Goal: Transaction & Acquisition: Purchase product/service

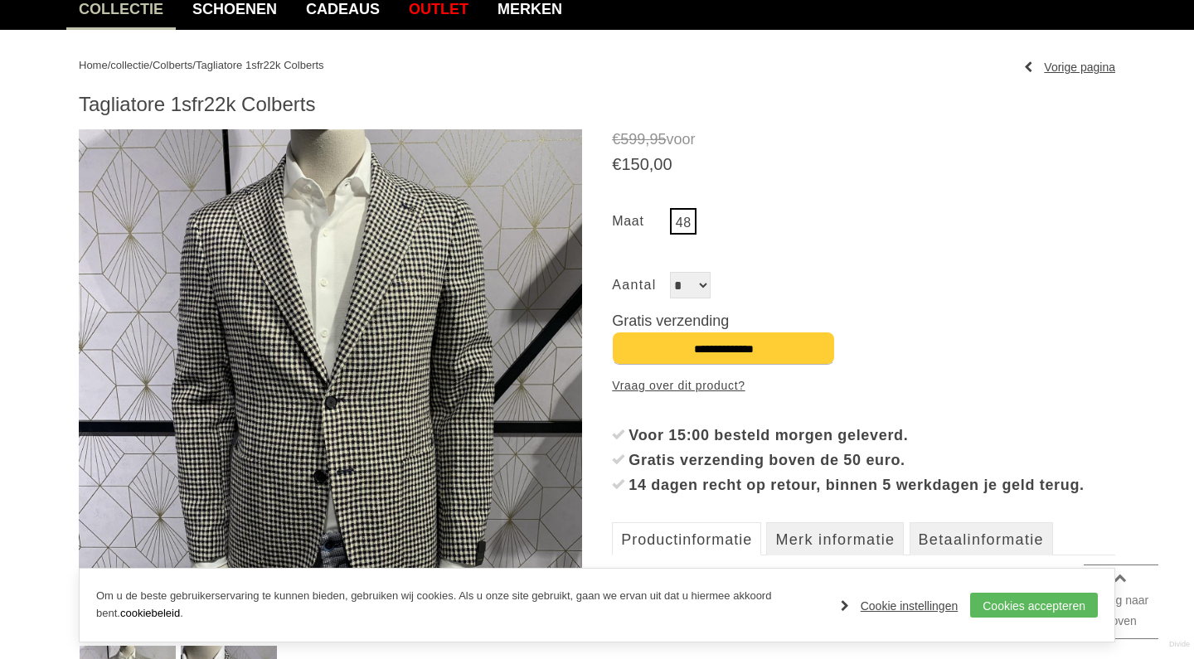
scroll to position [160, 0]
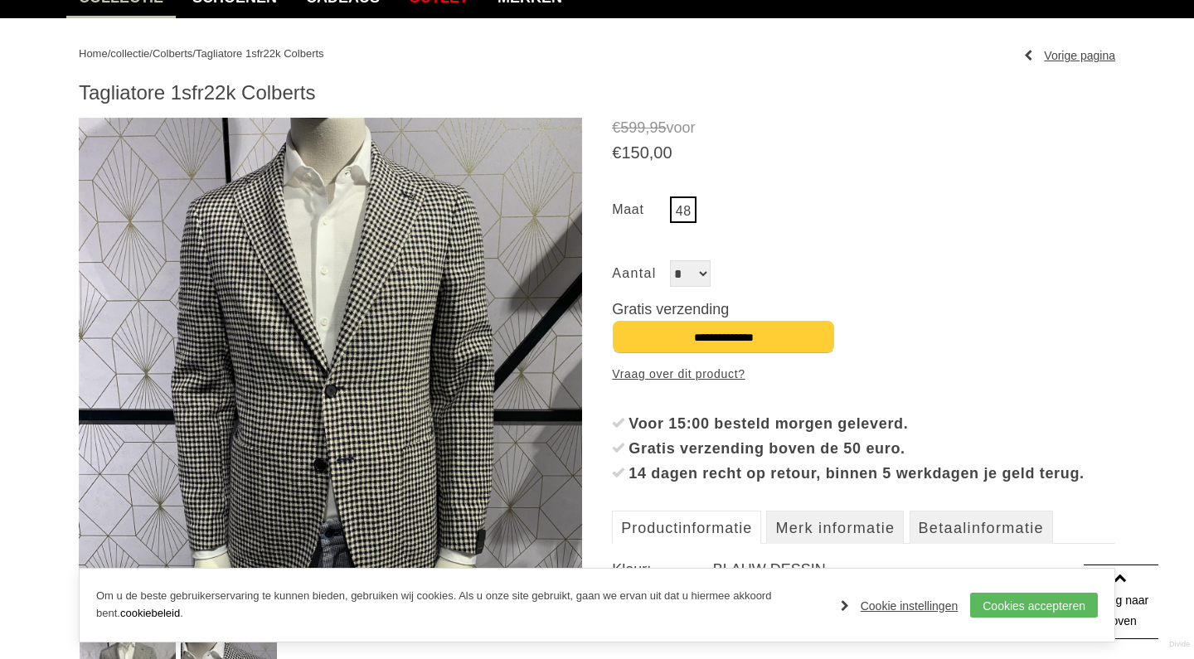
click at [686, 215] on link "48" at bounding box center [683, 209] width 27 height 27
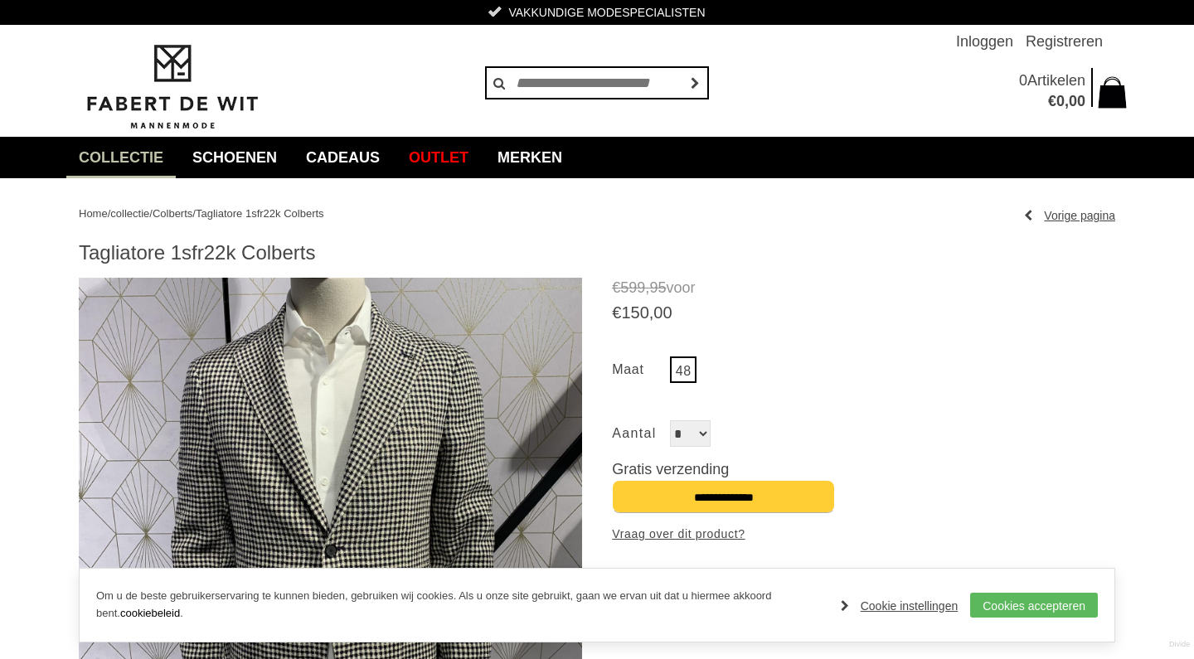
scroll to position [0, 0]
click at [555, 159] on link "Merken" at bounding box center [530, 157] width 90 height 41
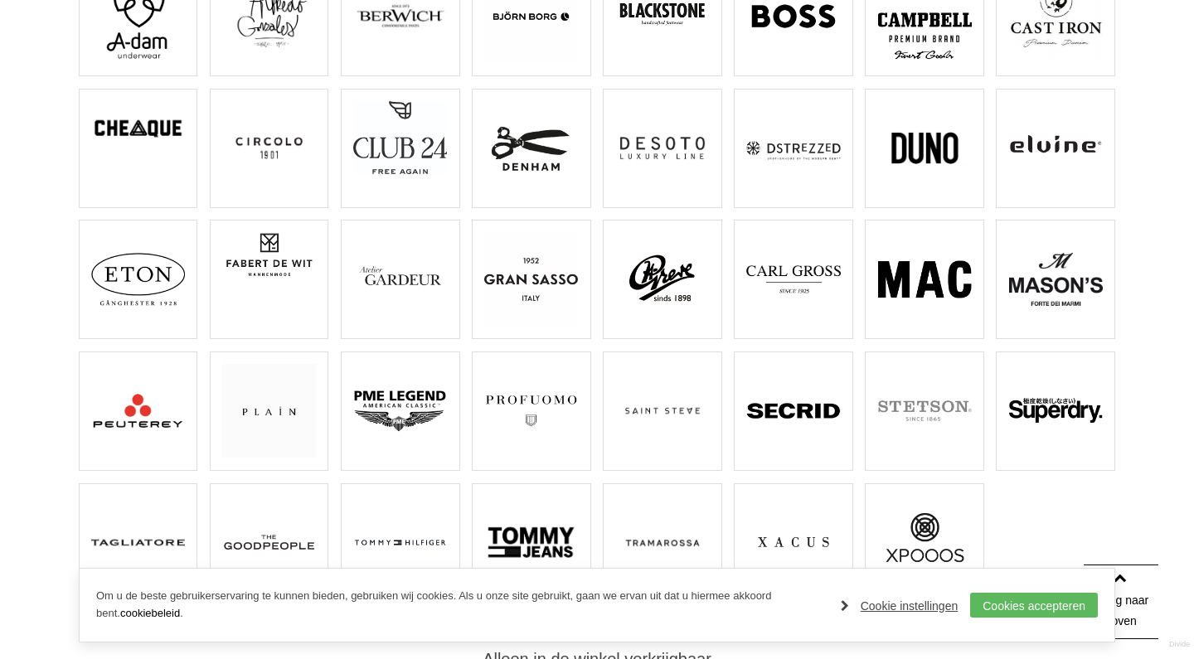
scroll to position [325, 0]
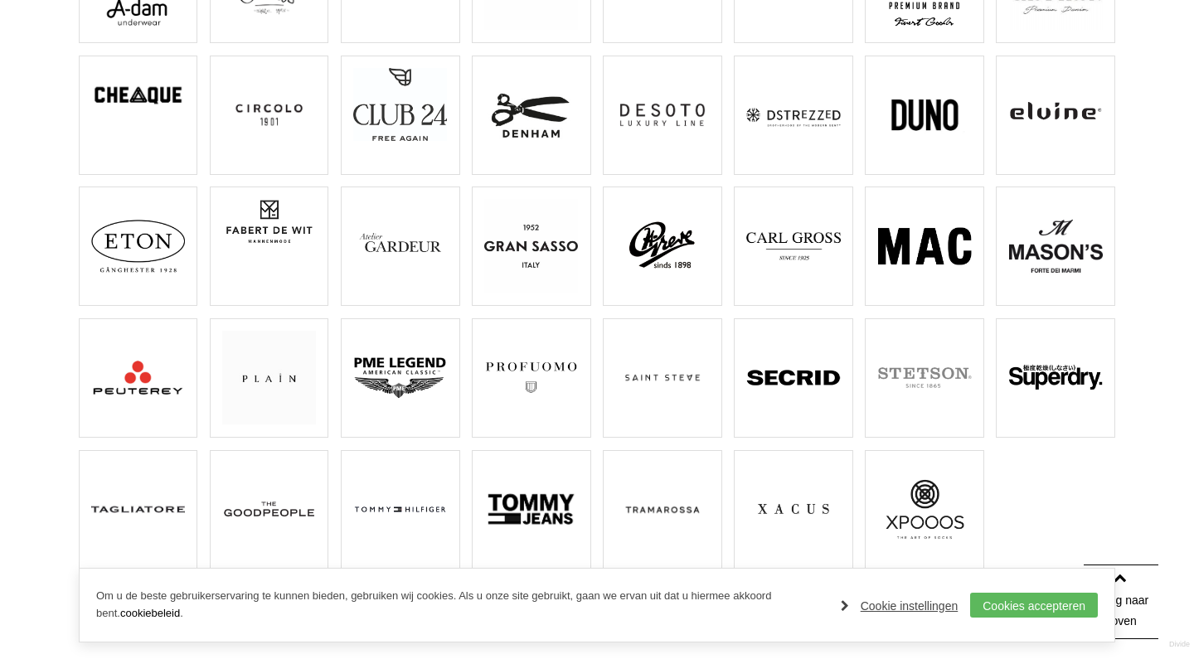
click at [169, 509] on img at bounding box center [138, 510] width 94 height 94
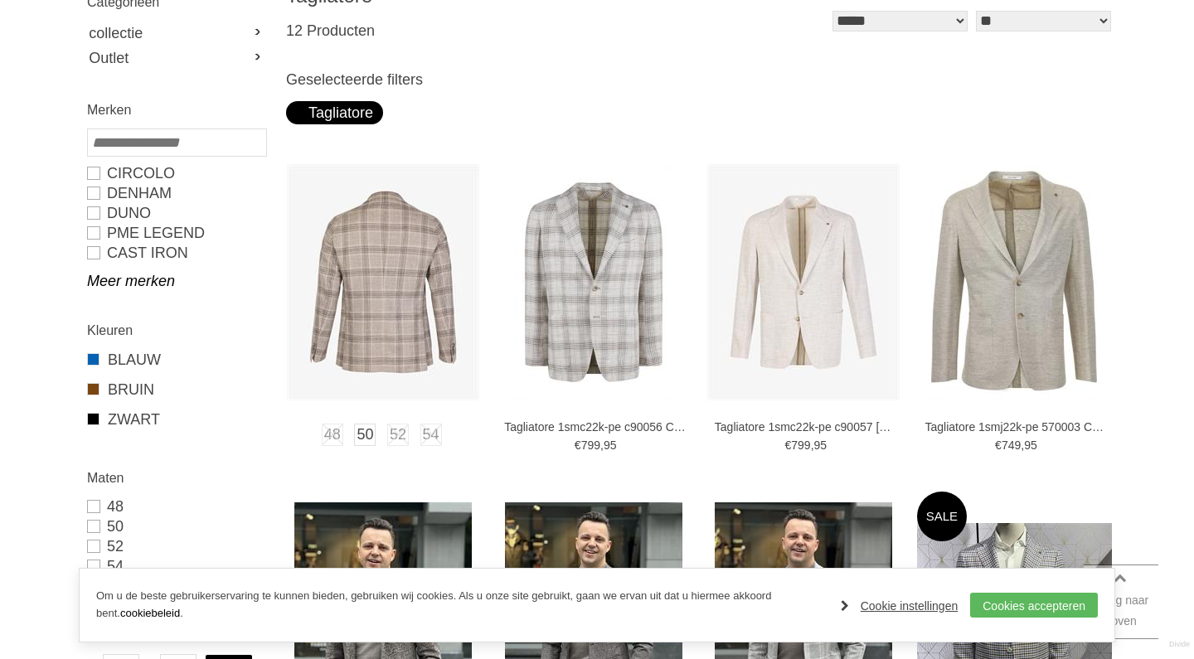
scroll to position [366, 0]
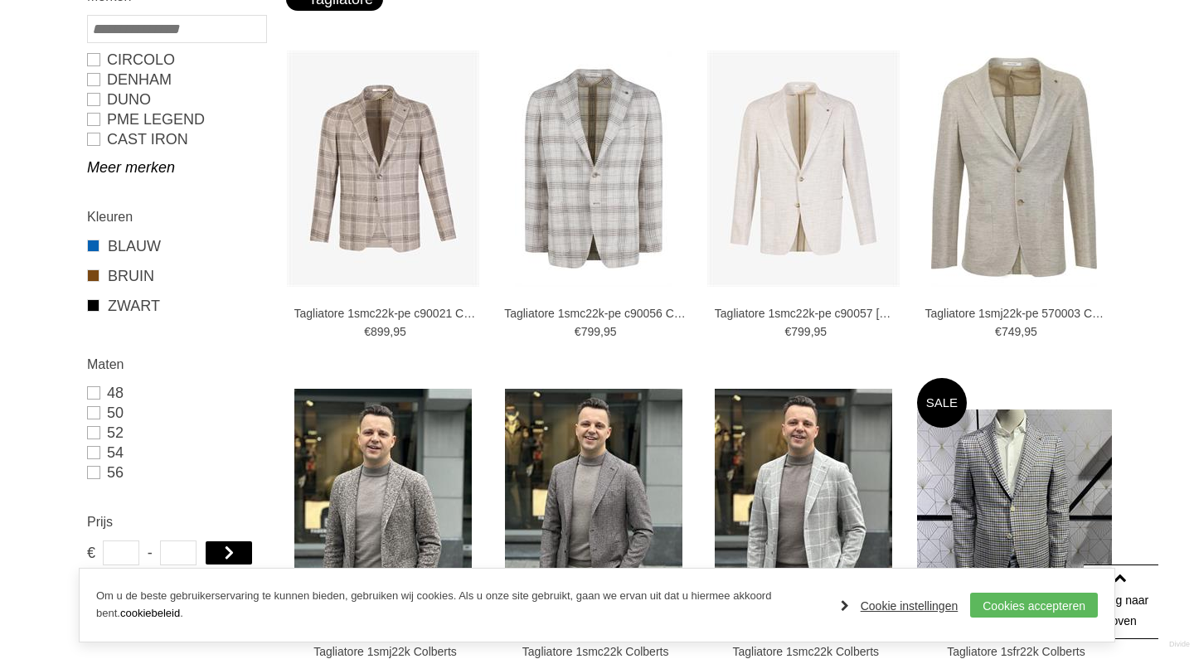
click at [919, 611] on link "Cookie instellingen" at bounding box center [900, 606] width 118 height 25
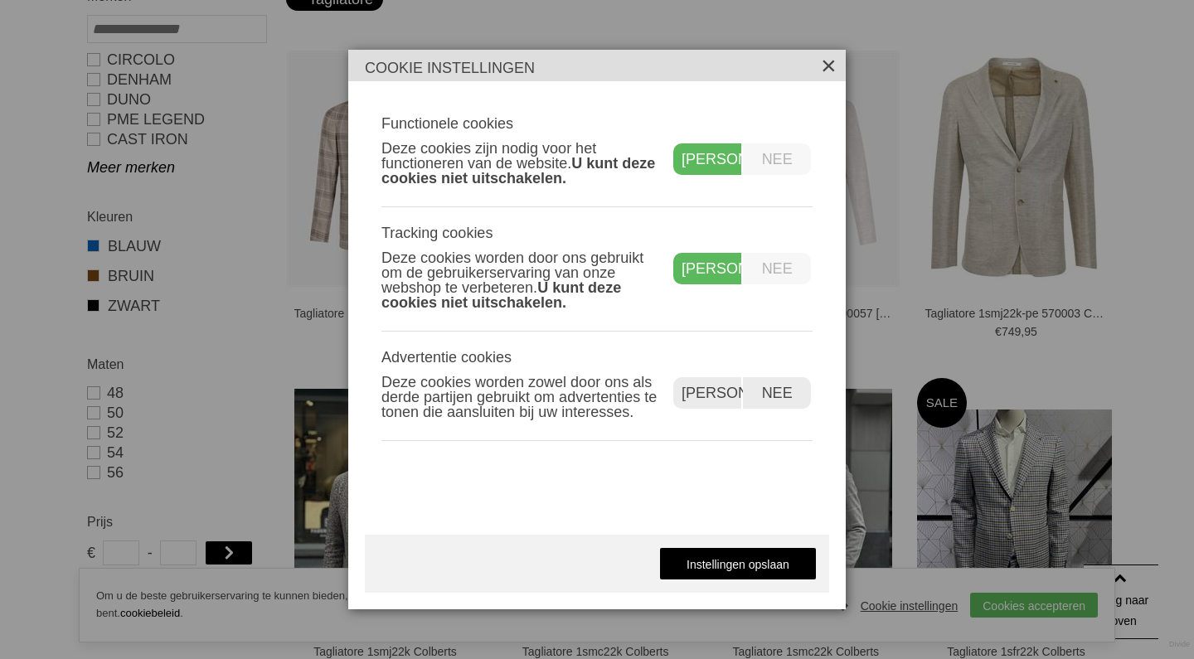
click at [778, 262] on label "Nee" at bounding box center [777, 269] width 68 height 32
click at [774, 386] on label "Nee" at bounding box center [777, 393] width 68 height 32
click at [740, 555] on link "Instellingen opslaan" at bounding box center [738, 563] width 158 height 33
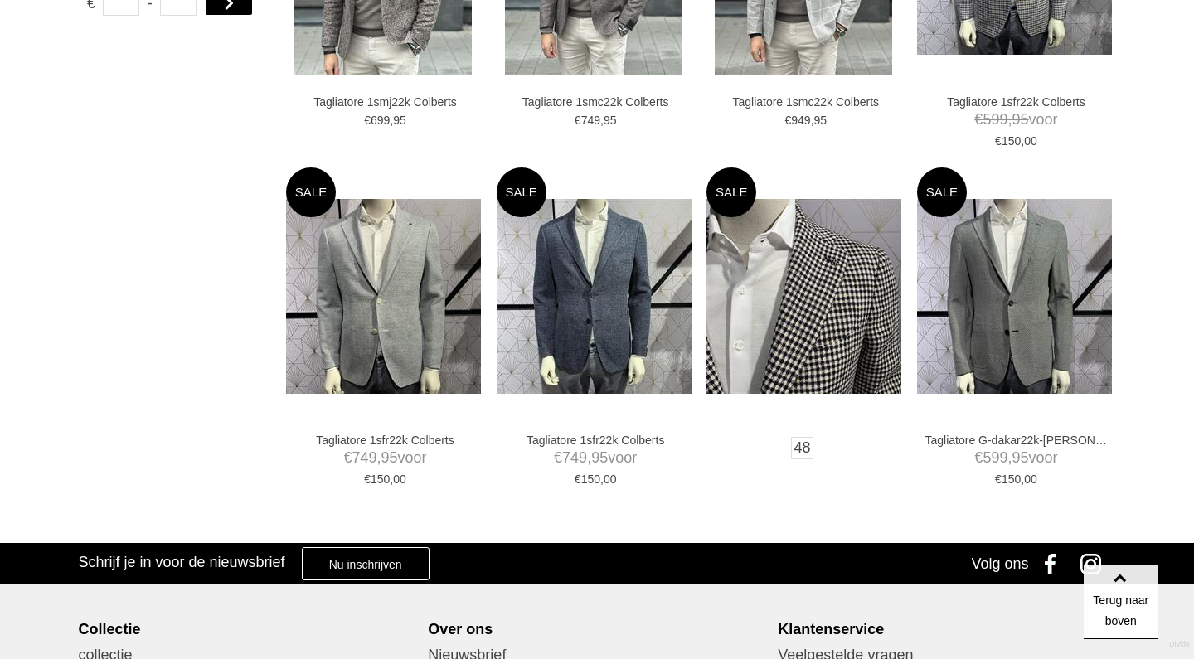
scroll to position [822, 0]
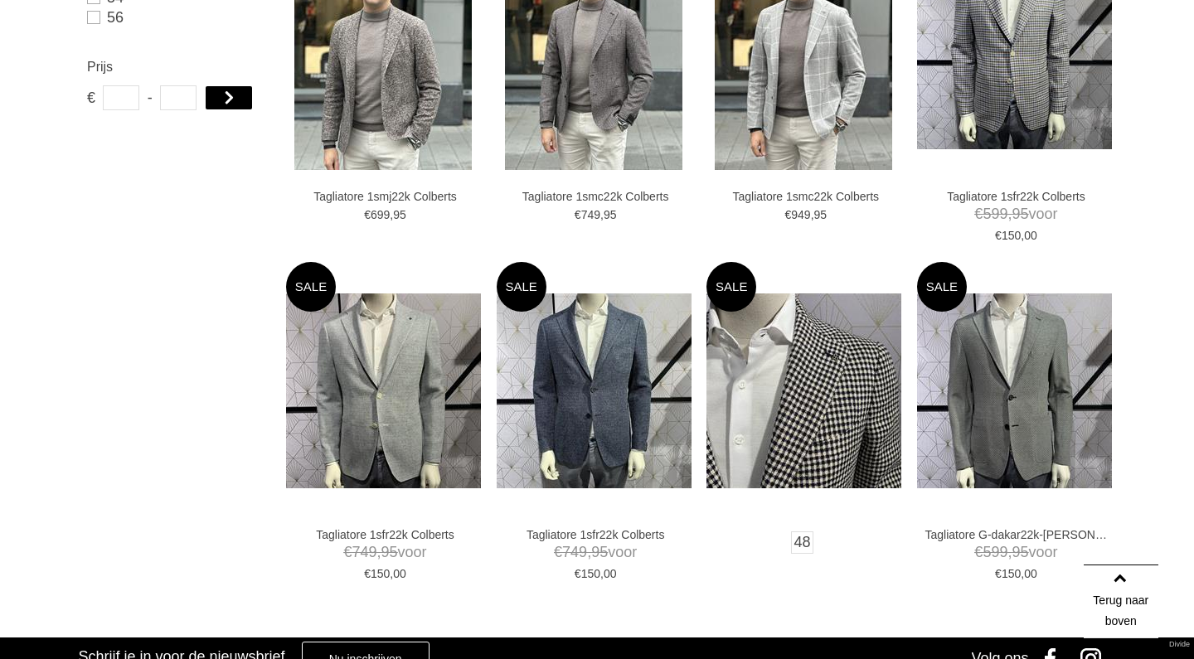
click at [845, 389] on img at bounding box center [803, 390] width 195 height 195
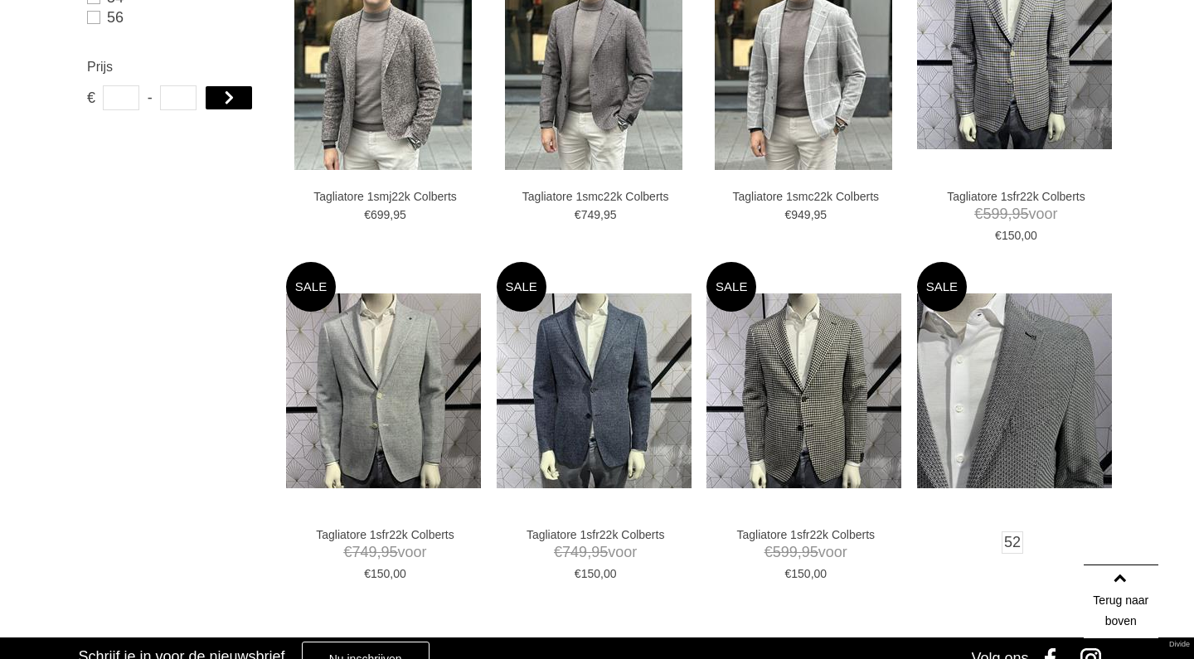
click at [982, 356] on img at bounding box center [1014, 390] width 195 height 195
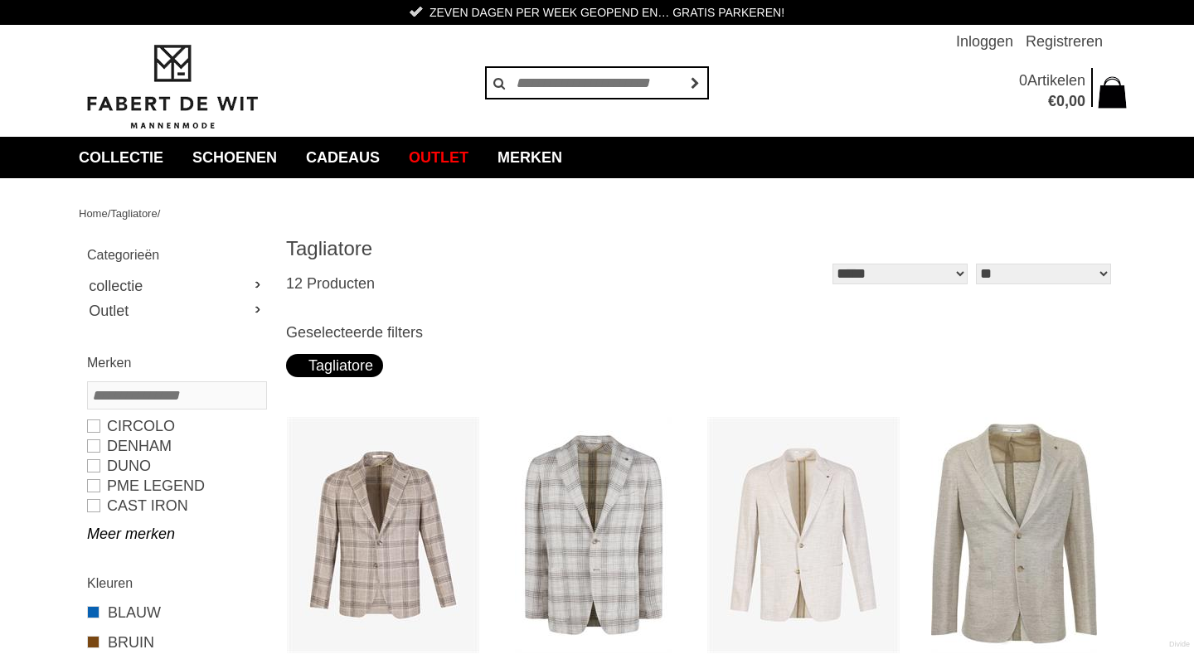
scroll to position [0, 0]
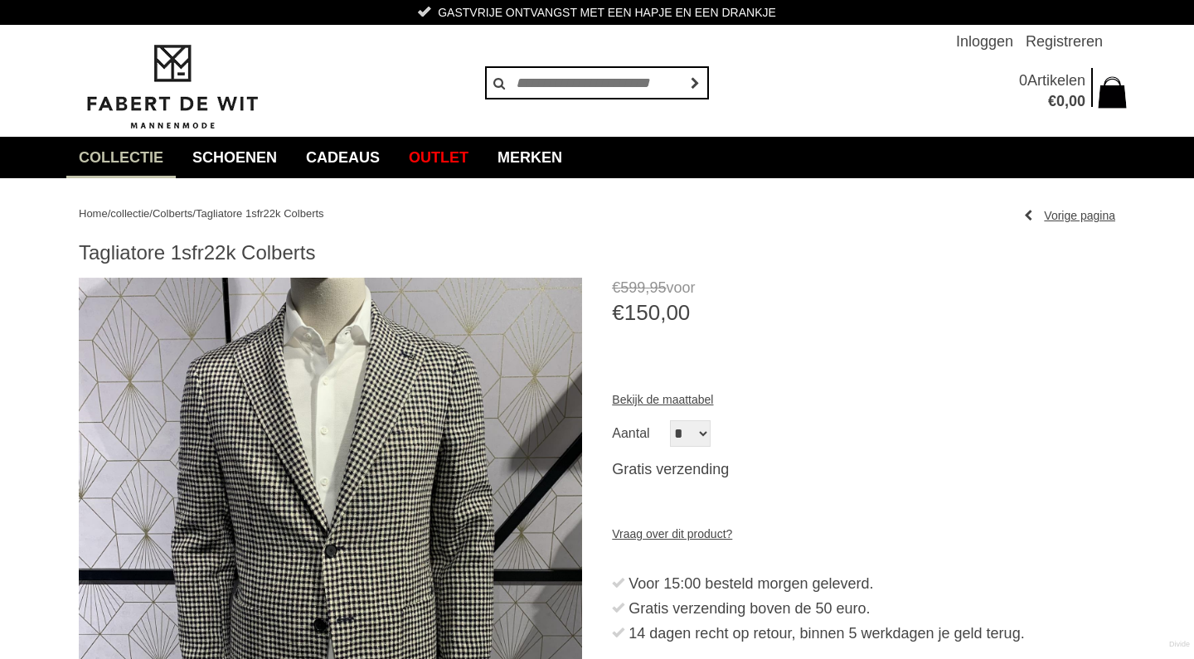
scroll to position [223, 0]
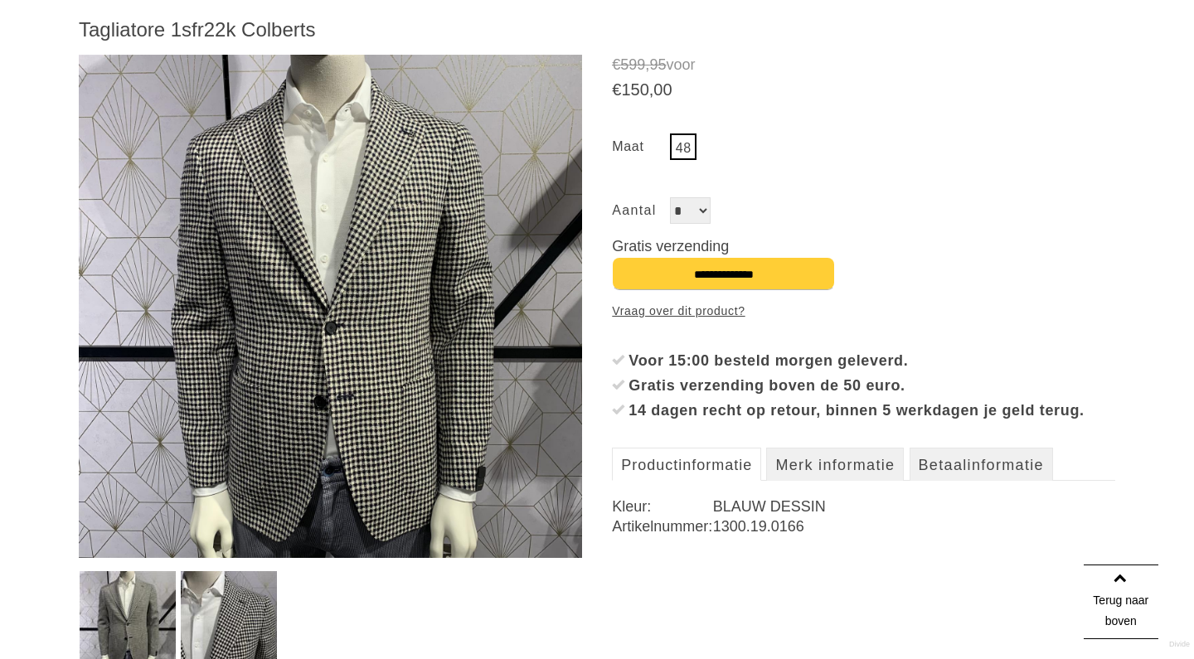
click at [339, 323] on img at bounding box center [330, 306] width 503 height 503
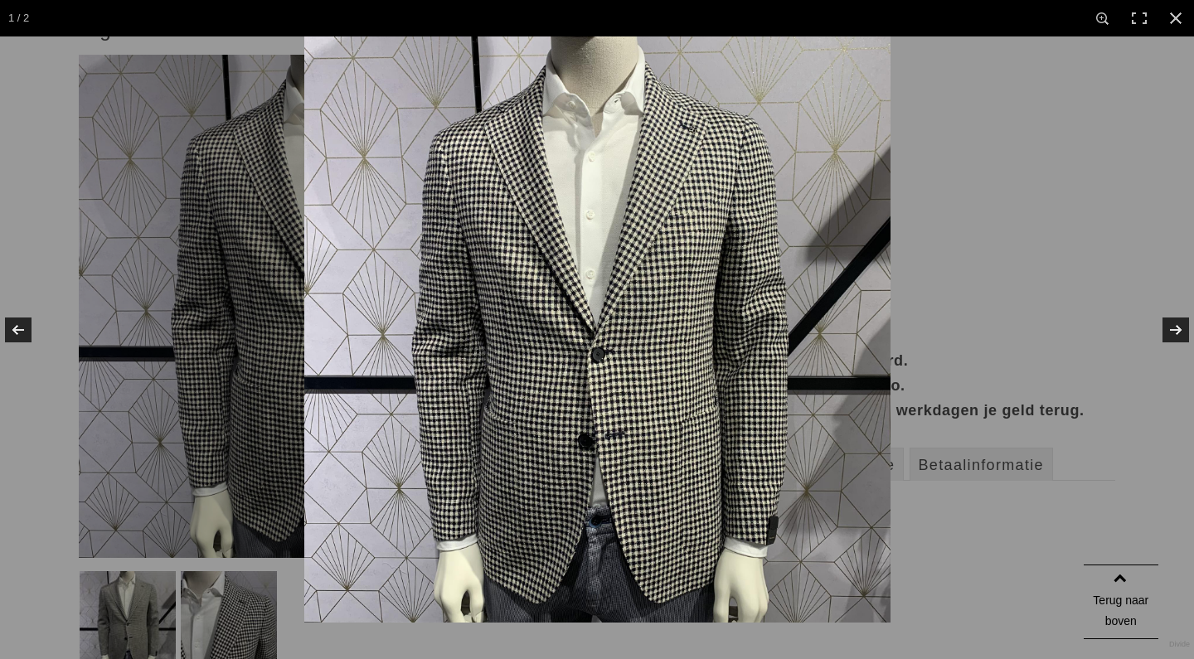
click at [736, 220] on img at bounding box center [597, 329] width 586 height 586
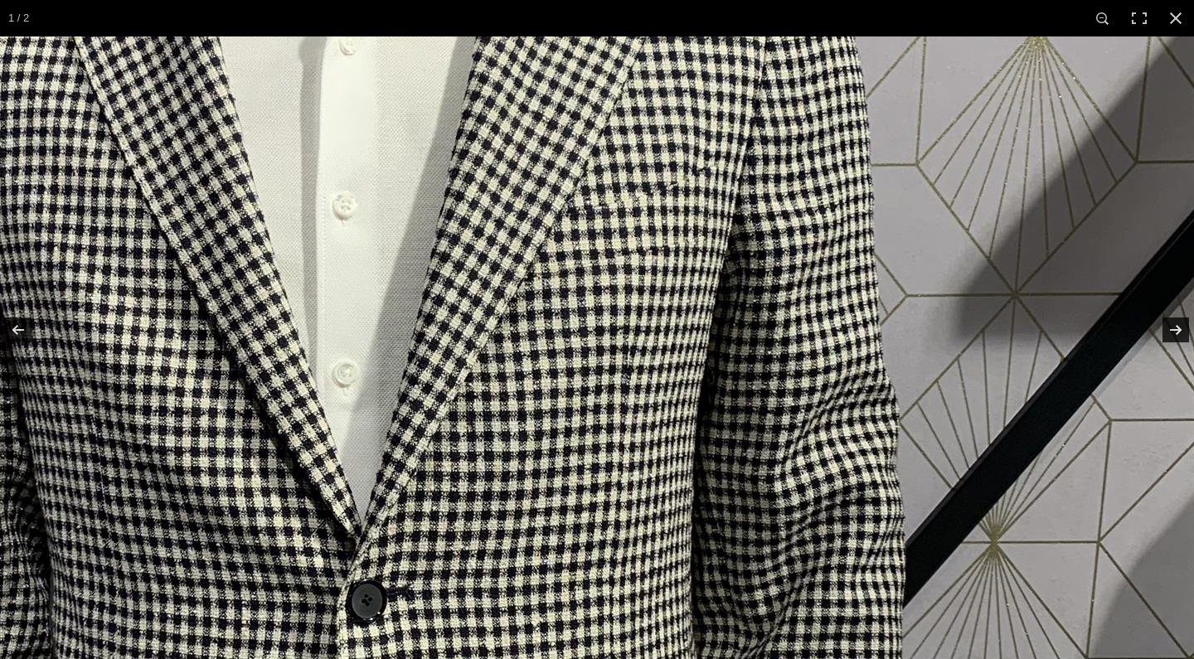
click at [736, 220] on img at bounding box center [365, 531] width 1658 height 1658
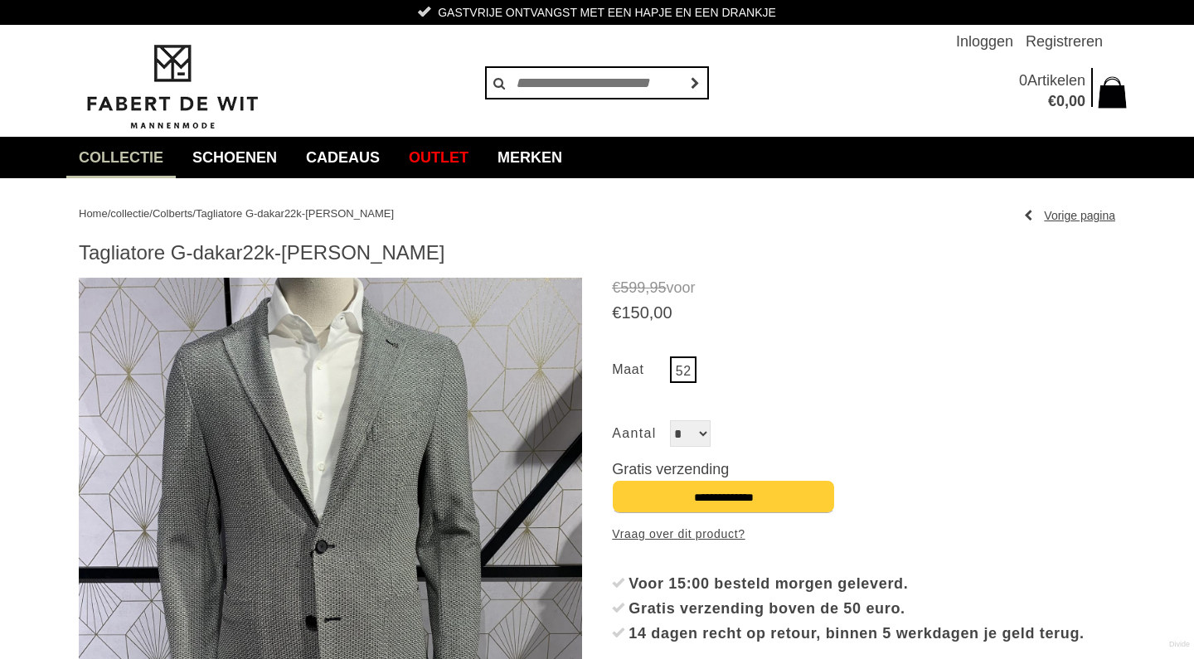
click at [390, 483] on img at bounding box center [330, 529] width 503 height 503
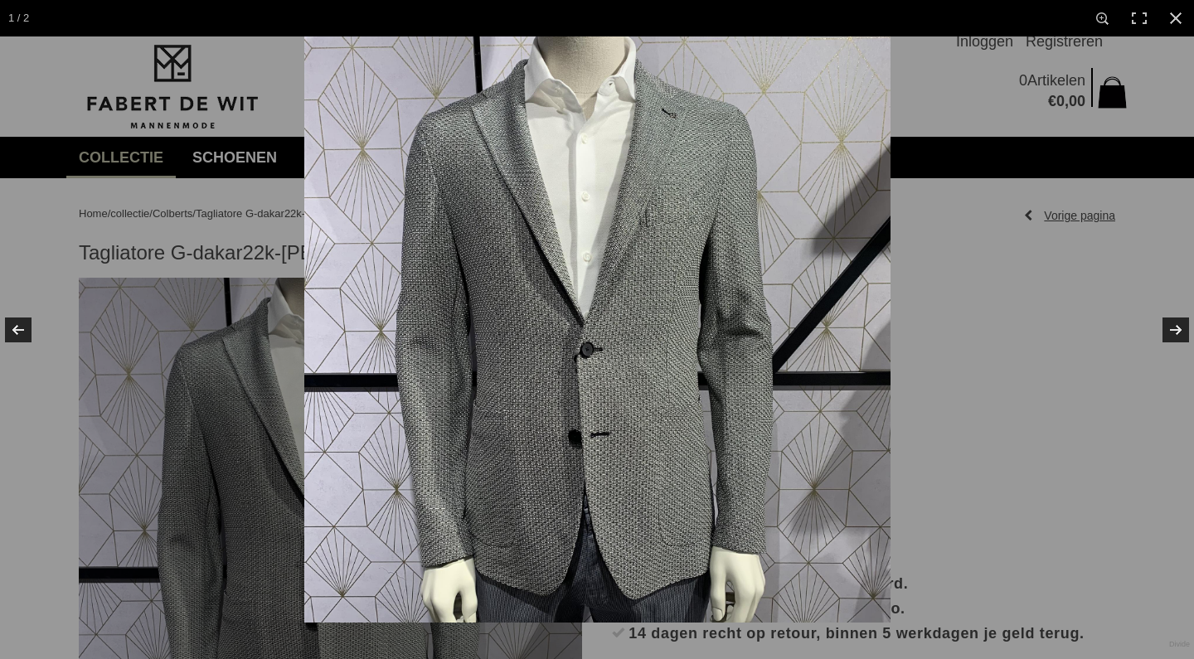
click at [651, 363] on img at bounding box center [597, 329] width 586 height 586
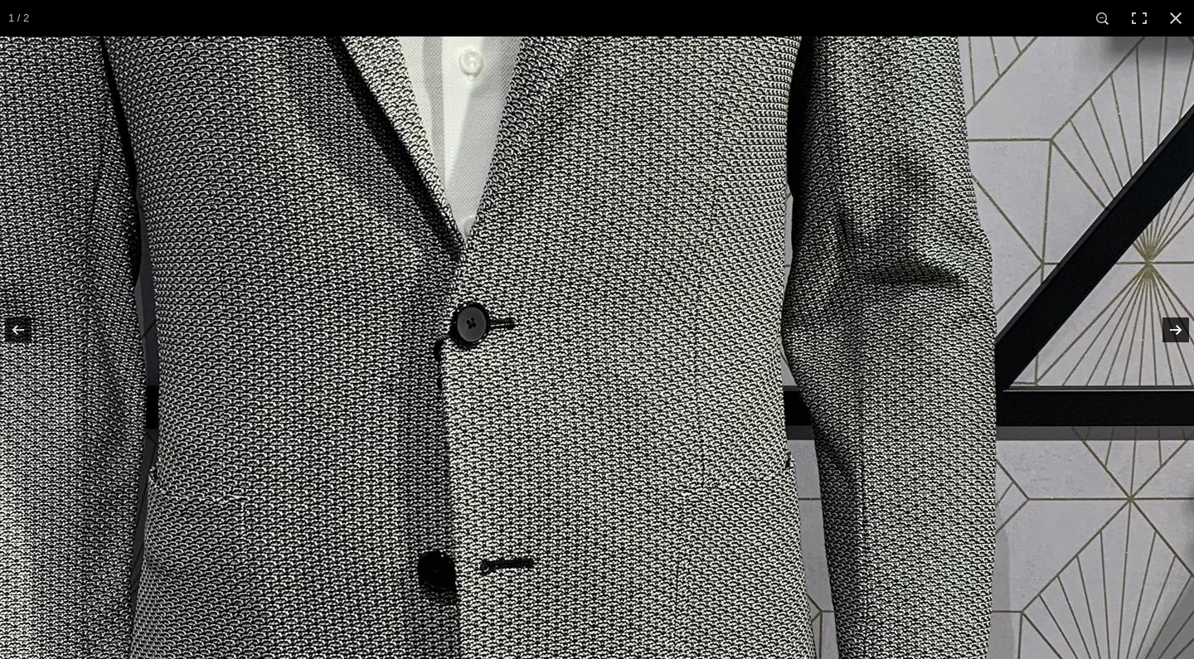
click at [651, 364] on img at bounding box center [500, 268] width 1658 height 1658
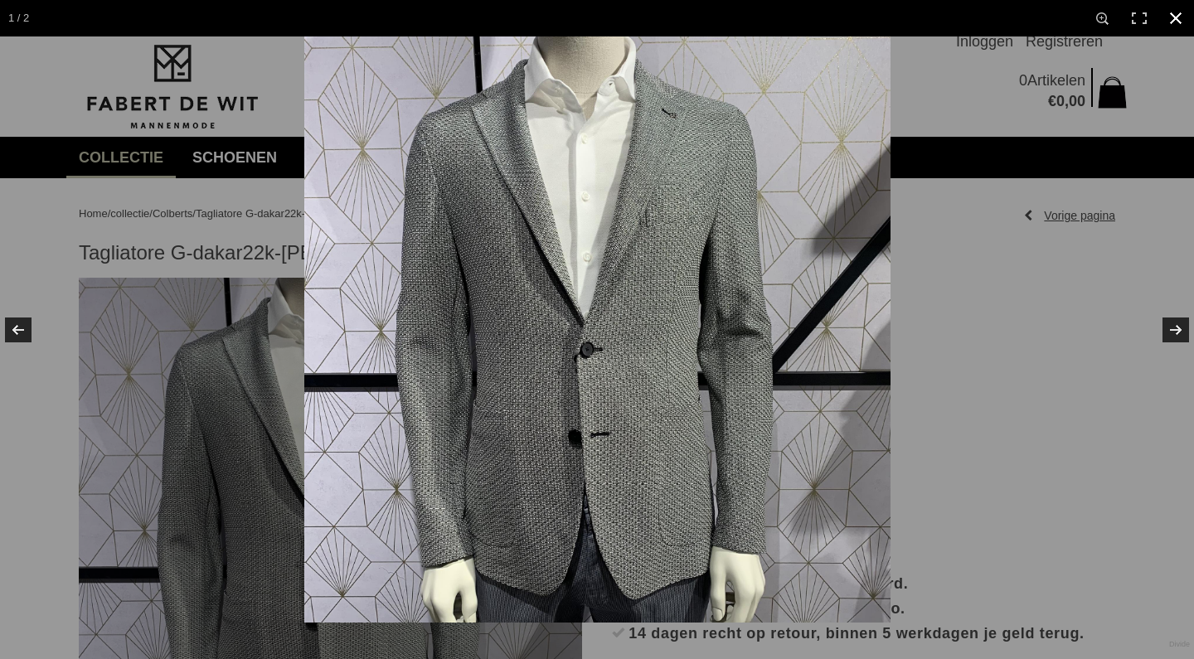
click at [1152, 52] on div at bounding box center [901, 365] width 1194 height 659
